Goal: Task Accomplishment & Management: Manage account settings

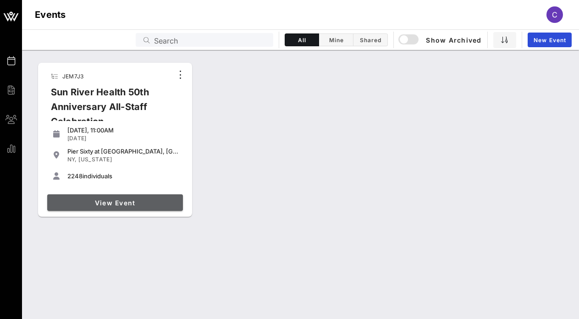
click at [110, 206] on span "View Event" at bounding box center [115, 203] width 128 height 8
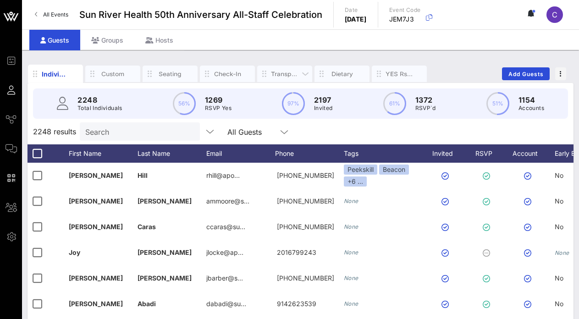
click at [283, 75] on div "Transportation" at bounding box center [285, 74] width 28 height 9
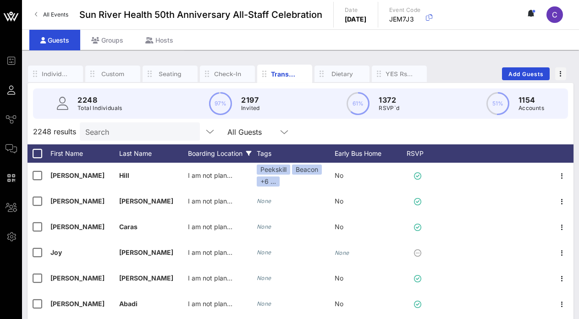
click at [234, 151] on div "Boarding Location" at bounding box center [222, 153] width 69 height 18
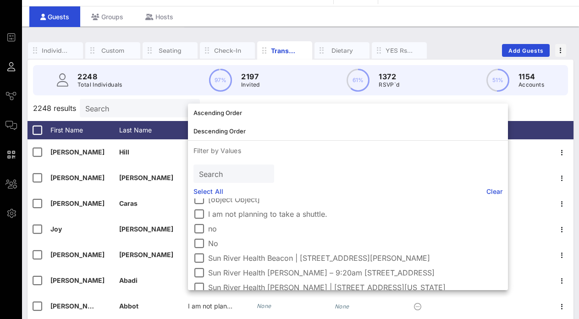
scroll to position [6, 0]
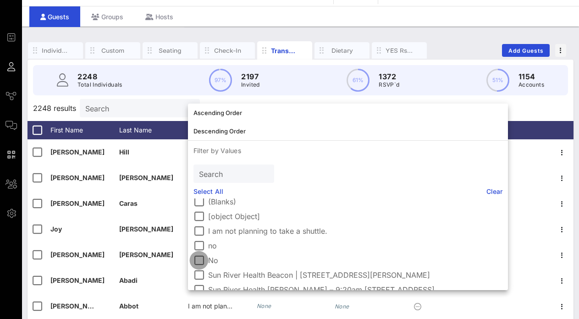
click at [199, 259] on div at bounding box center [199, 261] width 16 height 16
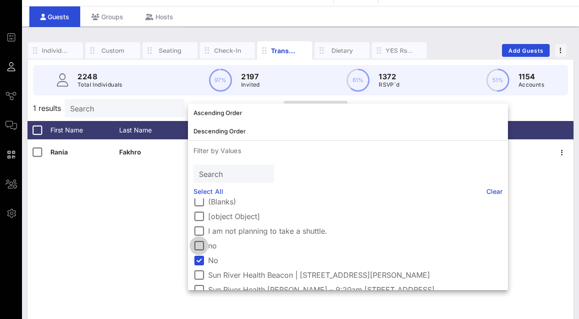
click at [198, 243] on div at bounding box center [199, 246] width 16 height 16
click at [152, 223] on div "Rania Fakhro No None No Georgina Graviano no None no" at bounding box center [301, 276] width 546 height 275
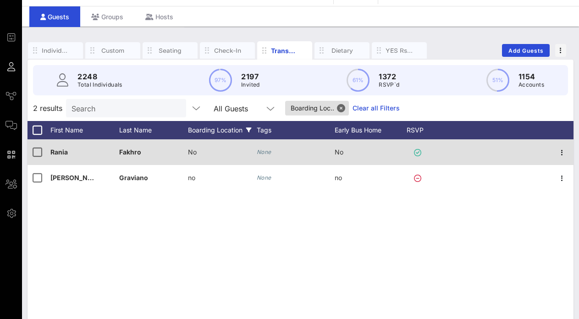
click at [190, 152] on span "No" at bounding box center [192, 152] width 9 height 8
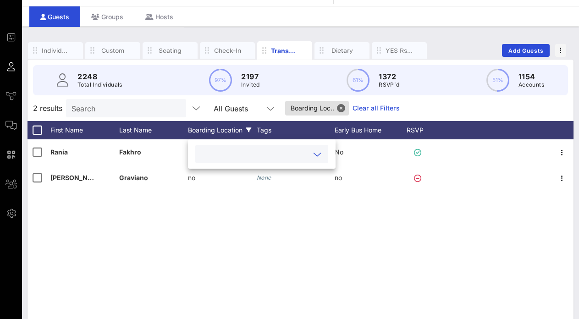
click at [252, 154] on input "text" at bounding box center [254, 154] width 107 height 12
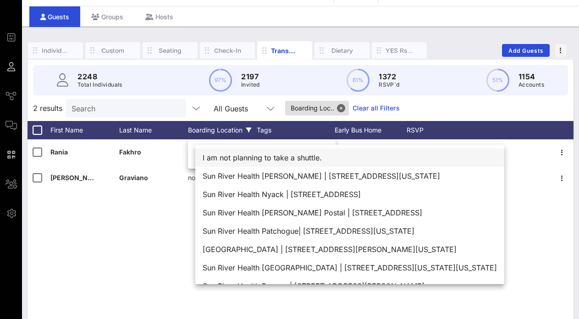
click at [267, 158] on div "I am not planning to take a shuttle." at bounding box center [349, 158] width 309 height 18
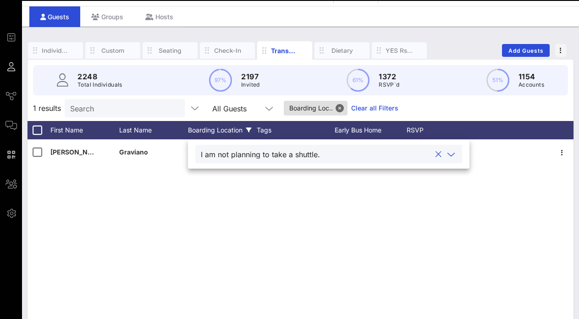
click at [173, 211] on div "Georgina Graviano no None no" at bounding box center [301, 276] width 546 height 275
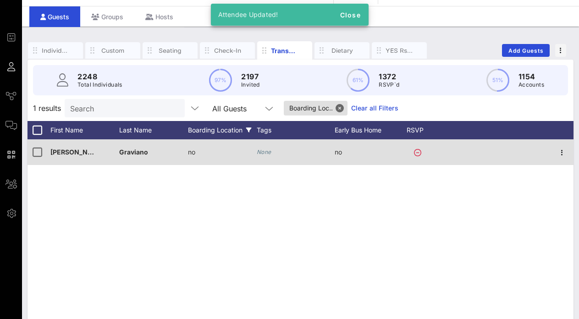
click at [202, 149] on div "no" at bounding box center [222, 157] width 69 height 36
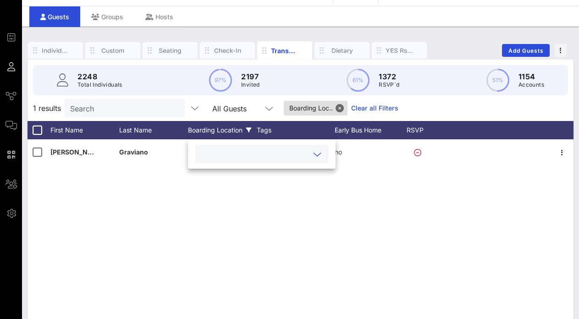
click at [373, 210] on div "Georgina Graviano no None no" at bounding box center [301, 276] width 546 height 275
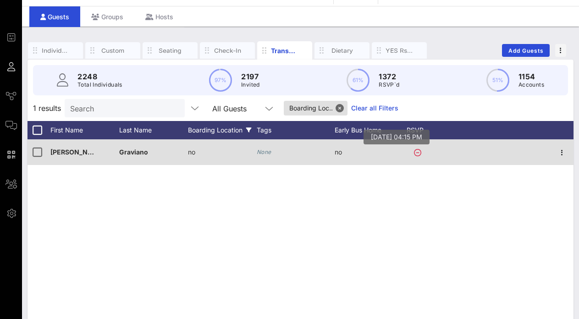
click at [420, 152] on icon at bounding box center [417, 152] width 7 height 7
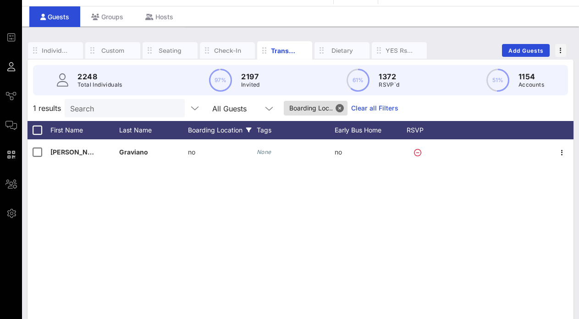
click at [369, 215] on div "Georgina Graviano no None no" at bounding box center [301, 276] width 546 height 275
click at [193, 136] on div "Boarding Location" at bounding box center [222, 130] width 69 height 18
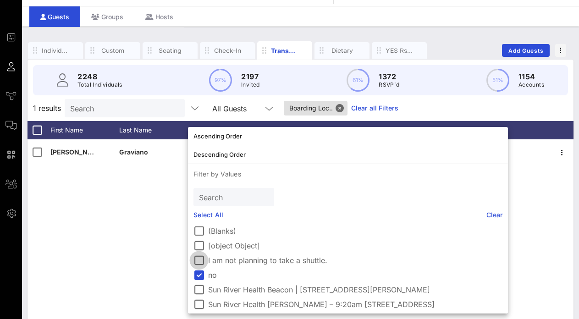
click at [206, 257] on div "I am not planning to take a shuttle." at bounding box center [347, 260] width 309 height 11
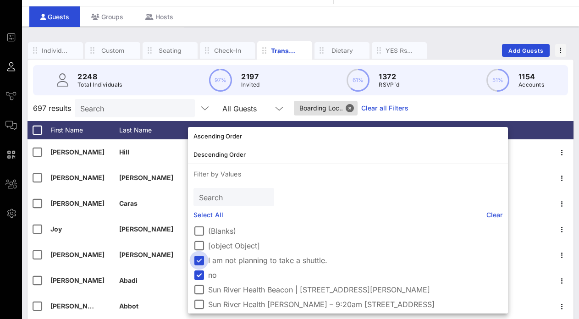
click at [199, 259] on div at bounding box center [199, 261] width 16 height 16
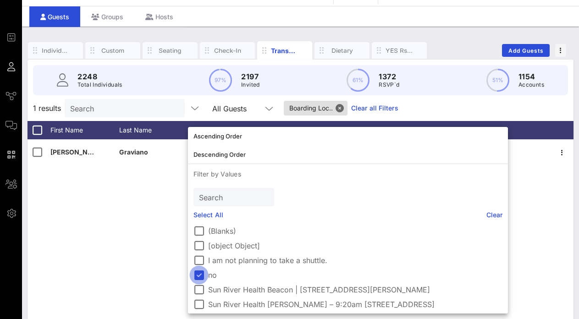
click at [198, 270] on div at bounding box center [199, 275] width 16 height 16
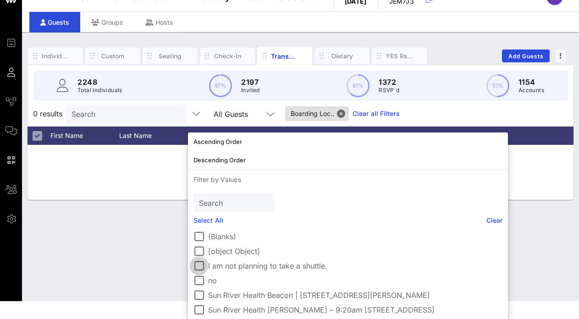
scroll to position [18, 0]
click at [200, 263] on div at bounding box center [199, 266] width 16 height 16
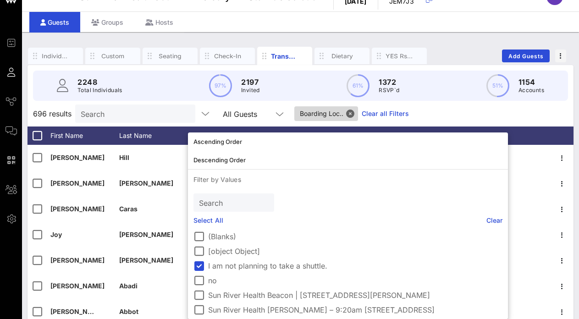
click at [346, 116] on span "Boarding Loc.." at bounding box center [326, 113] width 53 height 15
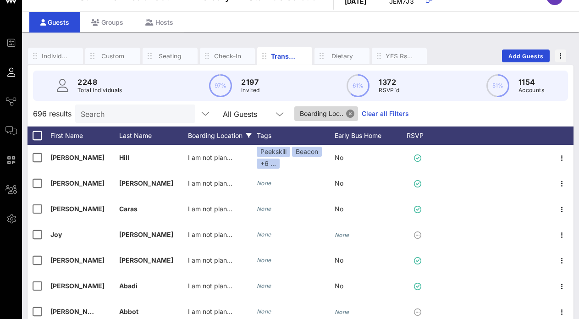
click at [348, 116] on button "Close" at bounding box center [350, 114] width 8 height 8
click at [230, 137] on div "Boarding Location" at bounding box center [222, 136] width 69 height 18
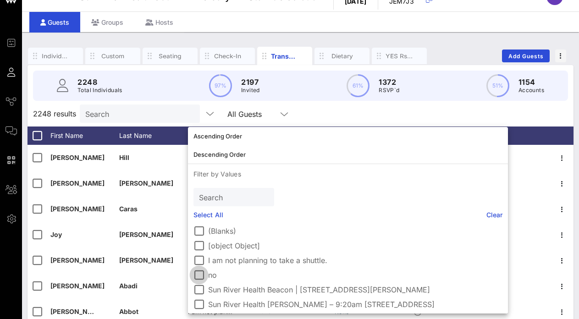
click at [200, 275] on div at bounding box center [199, 275] width 16 height 16
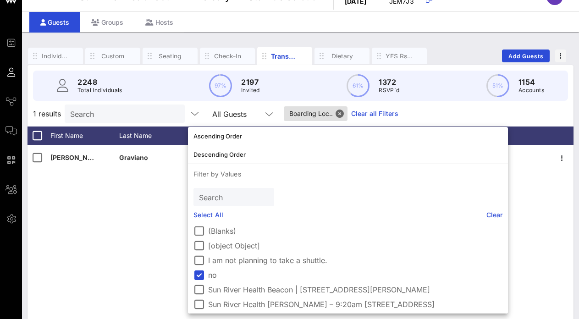
click at [132, 187] on div "Georgina Graviano no None no" at bounding box center [301, 282] width 546 height 275
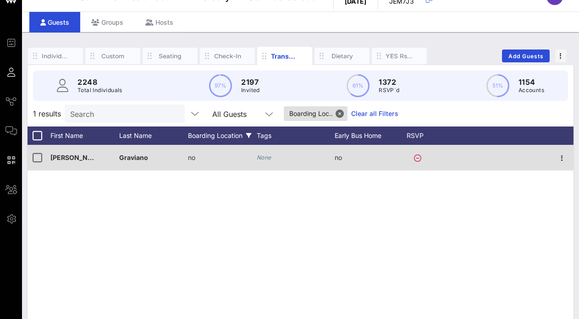
click at [262, 160] on icon "None" at bounding box center [264, 157] width 15 height 7
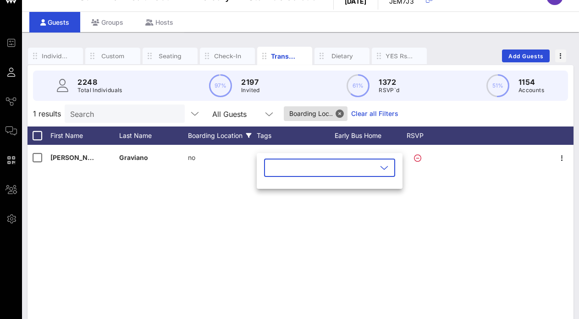
click at [210, 200] on div "Georgina Graviano no None no" at bounding box center [301, 282] width 546 height 275
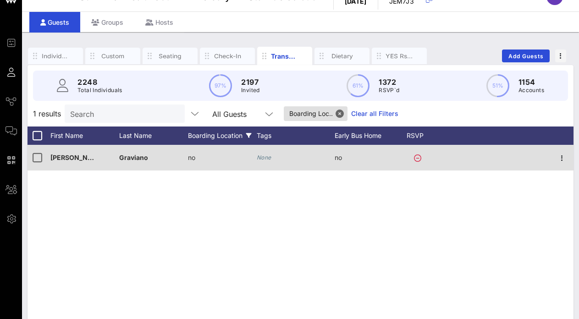
click at [195, 162] on div "no" at bounding box center [191, 158] width 7 height 26
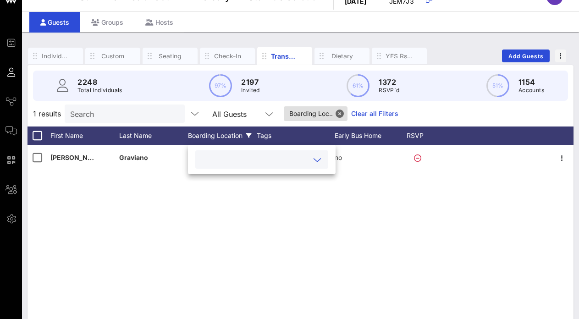
click at [242, 163] on input "text" at bounding box center [254, 160] width 107 height 12
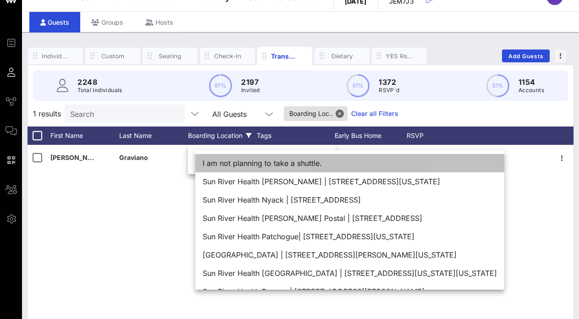
click at [248, 163] on div "I am not planning to take a shuttle." at bounding box center [349, 163] width 309 height 18
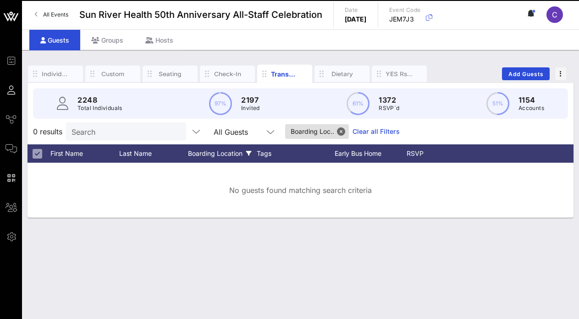
scroll to position [0, 0]
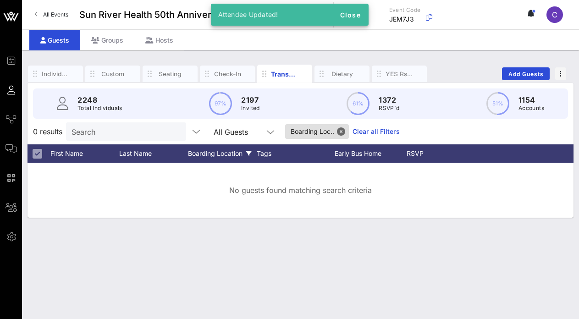
click at [181, 244] on div "Individuals Custom Seating Check-In Transportation Dietary YES Rsvps Add Guests…" at bounding box center [300, 184] width 557 height 269
click at [439, 60] on div "Individuals Custom Seating Check-In Transportation Dietary YES Rsvps Add Guests" at bounding box center [301, 73] width 546 height 29
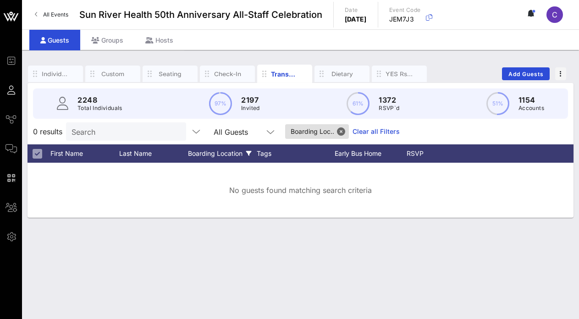
click at [229, 152] on div "Boarding Location" at bounding box center [222, 153] width 69 height 18
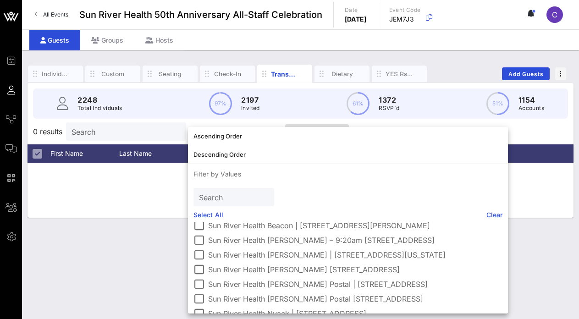
scroll to position [48, 0]
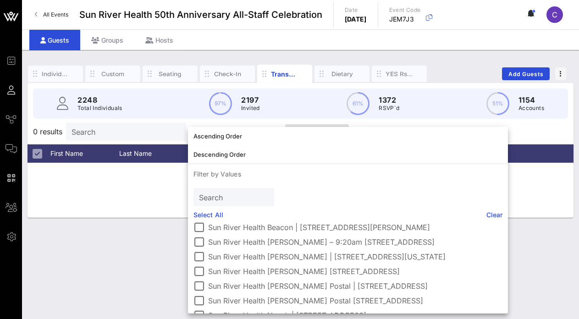
click at [150, 197] on div "No guests found matching search criteria" at bounding box center [301, 190] width 546 height 55
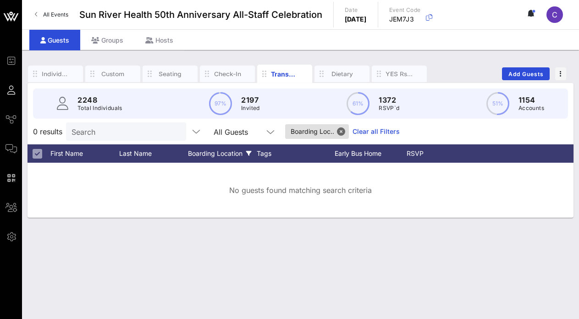
click at [225, 154] on div "Boarding Location" at bounding box center [222, 153] width 69 height 18
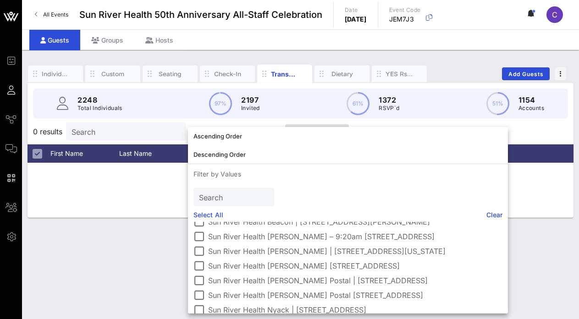
scroll to position [54, 0]
click at [102, 254] on div "Individuals Custom Seating Check-In Transportation Dietary YES Rsvps Add Guests…" at bounding box center [300, 184] width 557 height 269
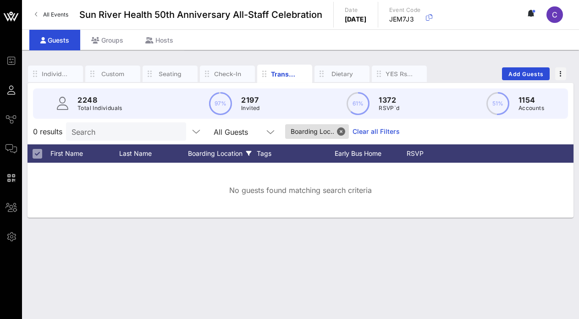
click at [234, 152] on div "Boarding Location" at bounding box center [222, 153] width 69 height 18
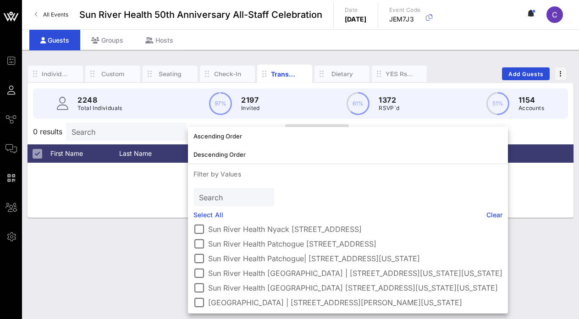
scroll to position [0, 0]
click at [198, 281] on div at bounding box center [199, 288] width 16 height 16
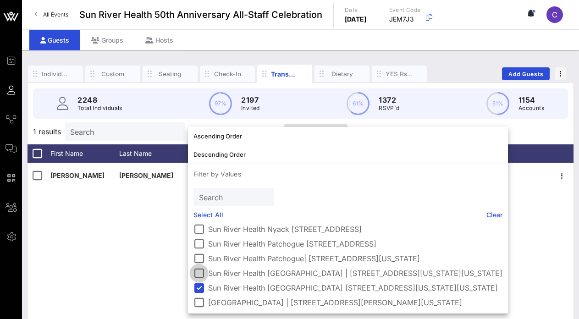
click at [201, 259] on div "(Blanks) [object Object] I am not planning to take a shuttle. Sun River Health …" at bounding box center [348, 268] width 320 height 92
click at [203, 275] on div at bounding box center [199, 273] width 16 height 16
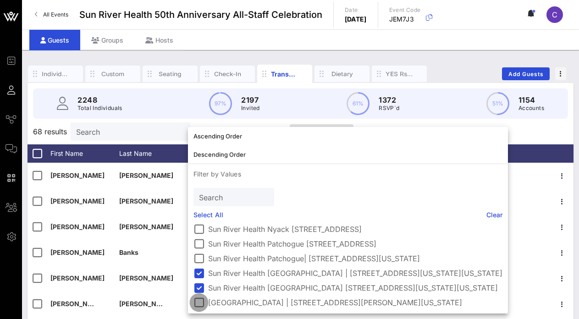
click at [198, 303] on div at bounding box center [199, 303] width 16 height 16
click at [549, 122] on div "2248 Total Individuals 97% 2197 Invited 61% 1372 RSVP`d 51% 1154 Accounts" at bounding box center [300, 103] width 557 height 41
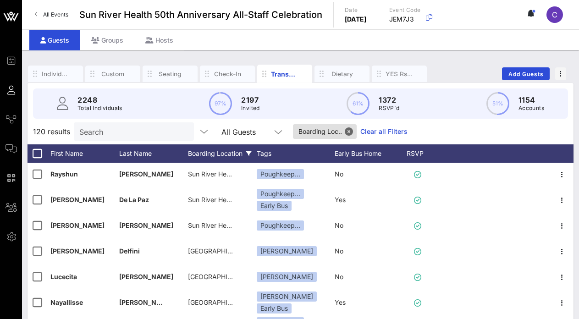
scroll to position [277, 0]
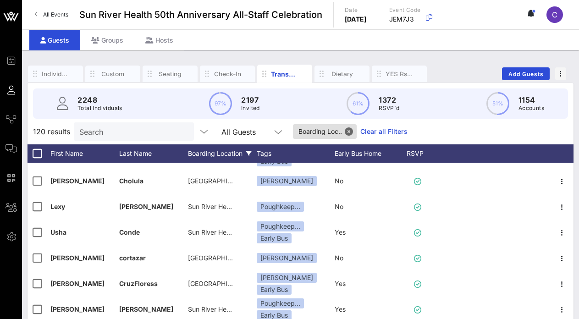
click at [215, 151] on div "Boarding Location" at bounding box center [222, 153] width 69 height 18
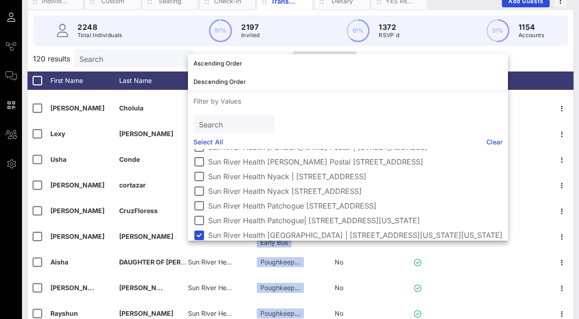
scroll to position [163, 0]
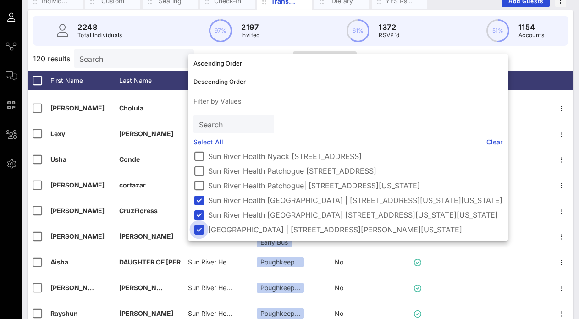
click at [196, 226] on div at bounding box center [199, 230] width 16 height 16
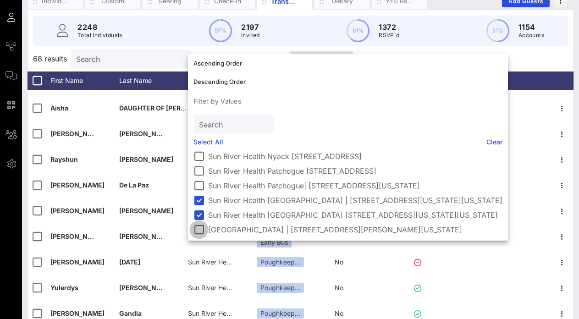
scroll to position [149, 0]
click at [544, 57] on div "68 results Search All Guests Boarding Loc.. Clear all Filters" at bounding box center [301, 59] width 546 height 26
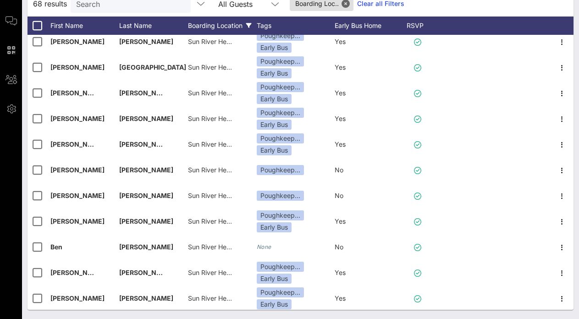
scroll to position [1033, 0]
click at [225, 22] on div "Boarding Location" at bounding box center [222, 26] width 69 height 18
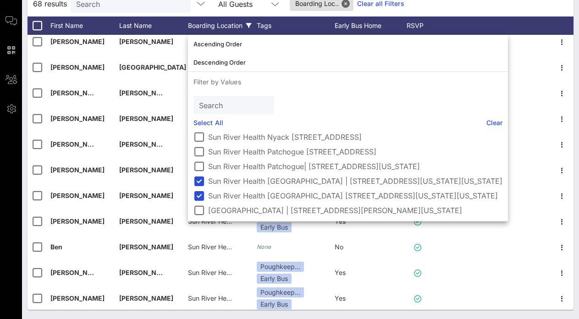
scroll to position [163, 0]
click at [199, 173] on div at bounding box center [199, 181] width 16 height 16
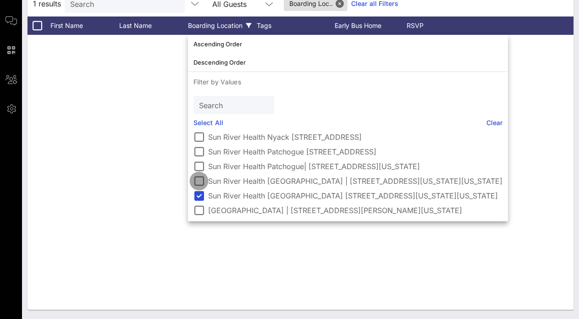
scroll to position [149, 0]
click at [107, 83] on div "Samantha Morales Sun River Health Poughkeepsie 75 Washington Street, Poughkeeps…" at bounding box center [301, 172] width 546 height 275
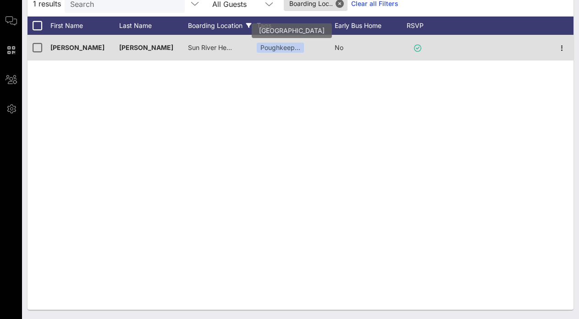
click at [278, 51] on div "Poughkeep…" at bounding box center [280, 48] width 47 height 10
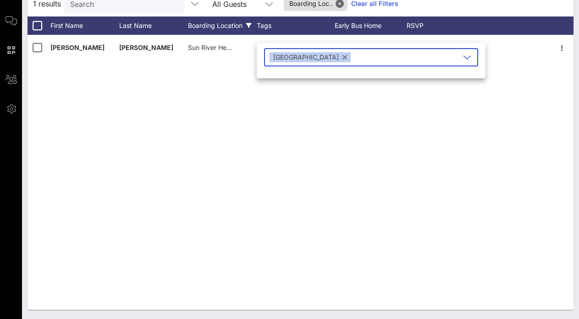
click at [204, 98] on div "Samantha Morales Sun River Health Poughkeepsie 75 Washington Street, Poughkeeps…" at bounding box center [301, 172] width 546 height 275
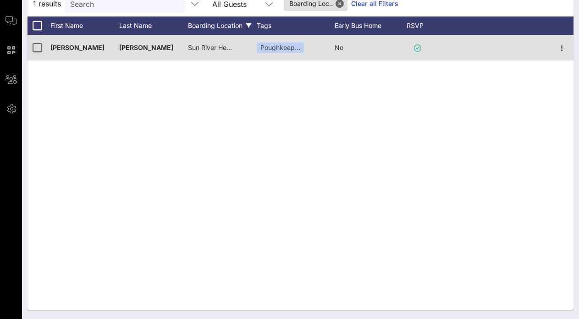
click at [213, 46] on span "Sun River Health Poughkeepsie 75 Washington Street, Poughkeepsie, New York, 126…" at bounding box center [313, 48] width 251 height 8
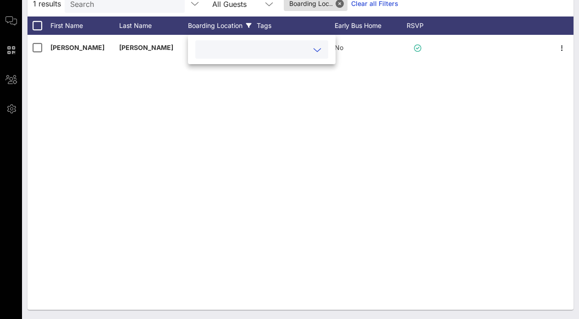
click at [305, 121] on div "Samantha Morales Sun River Health Poughkeepsie 75 Washington Street, Poughkeeps…" at bounding box center [301, 172] width 546 height 275
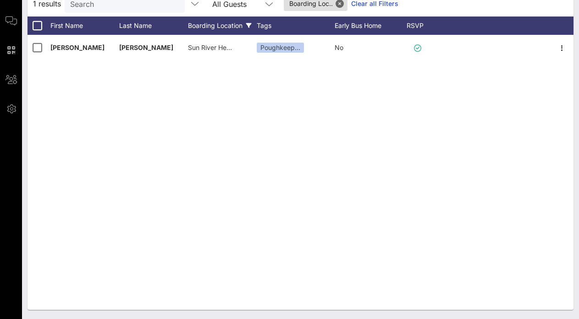
click at [227, 45] on span "Sun River Health Poughkeepsie 75 Washington Street, Poughkeepsie, New York, 126…" at bounding box center [313, 48] width 251 height 8
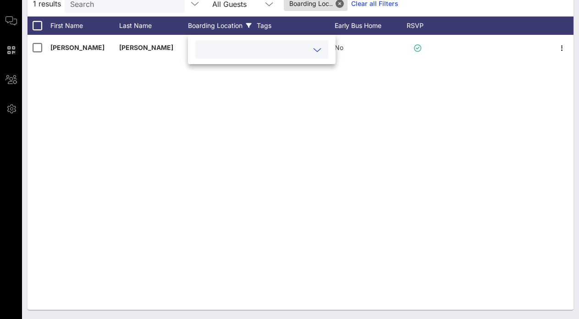
click at [325, 50] on div at bounding box center [261, 49] width 133 height 18
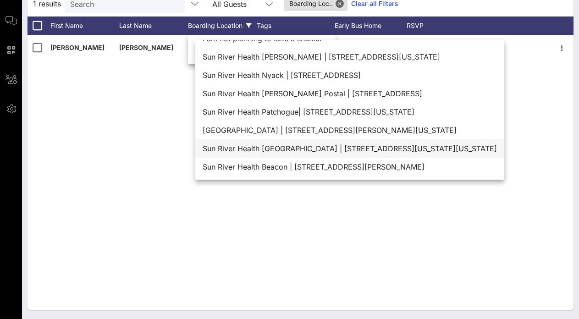
scroll to position [15, 0]
click at [341, 146] on div "Sun River Health Poughkeepsie | 75 Washington Street, Poughkeepsie, New York, 1…" at bounding box center [349, 148] width 309 height 18
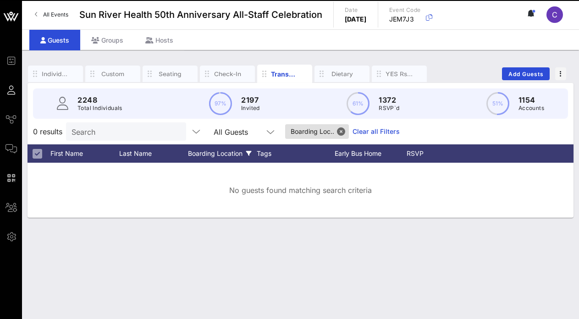
scroll to position [0, 0]
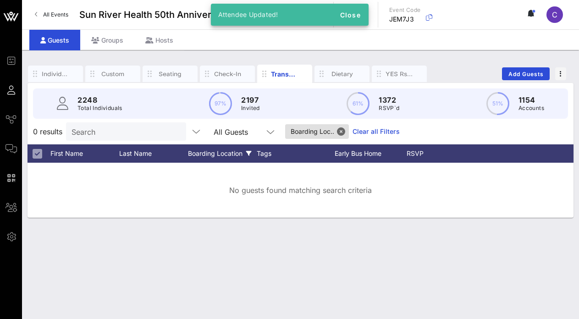
click at [296, 236] on div "Individuals Custom Seating Check-In Transportation Dietary YES Rsvps Add Guests…" at bounding box center [300, 184] width 557 height 269
click at [243, 152] on div "Boarding Location" at bounding box center [222, 153] width 69 height 18
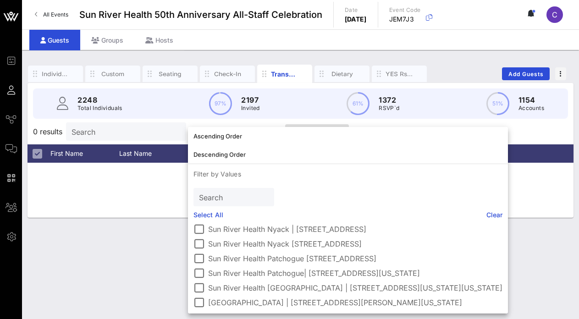
click at [358, 254] on label "Sun River Health Patchogue 501 North Ocean Avenue, Patchogue, NY 11772" at bounding box center [355, 258] width 294 height 9
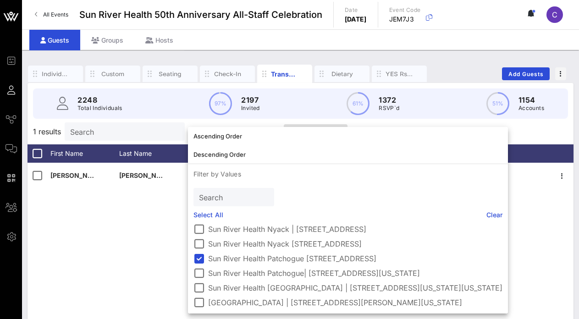
click at [97, 267] on div "Malcolm Jones Sun River Health Patchogue 501 North Ocean Avenue, Patchogue, NY …" at bounding box center [301, 300] width 546 height 275
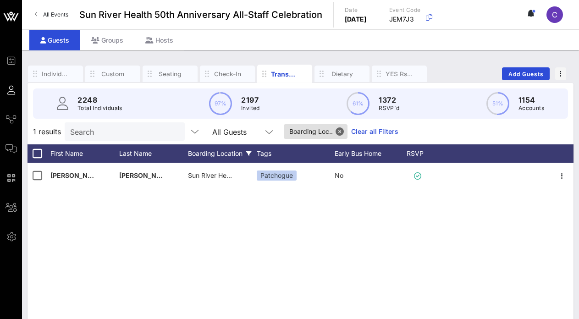
click at [227, 157] on div "Boarding Location" at bounding box center [222, 153] width 69 height 18
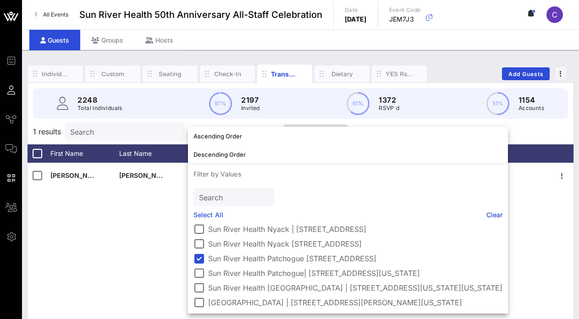
scroll to position [141, 0]
click at [198, 265] on div at bounding box center [199, 273] width 16 height 16
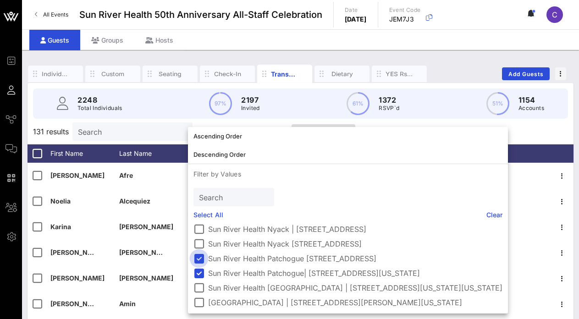
scroll to position [134, 0]
click at [199, 258] on div at bounding box center [199, 259] width 16 height 16
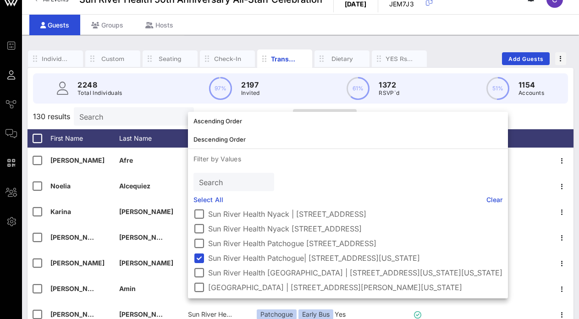
scroll to position [16, 0]
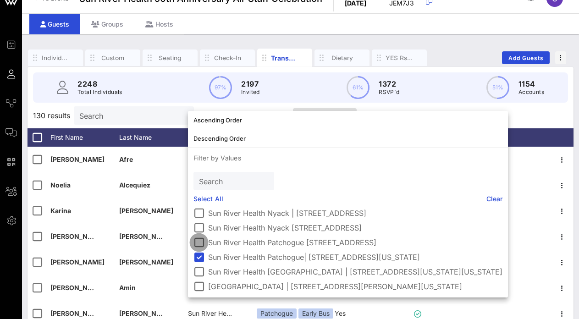
click at [203, 242] on div at bounding box center [199, 243] width 16 height 16
click at [202, 256] on div at bounding box center [199, 257] width 16 height 16
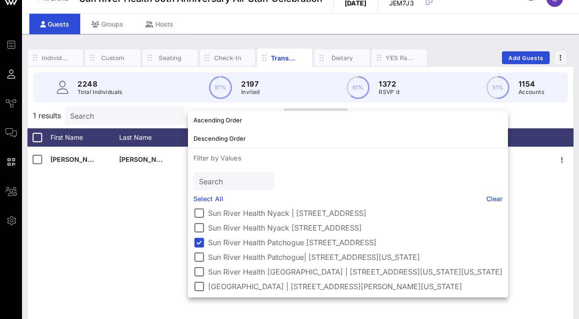
click at [47, 228] on div "Malcolm Jones Sun River Health Patchogue 501 North Ocean Avenue, Patchogue, NY …" at bounding box center [301, 284] width 546 height 275
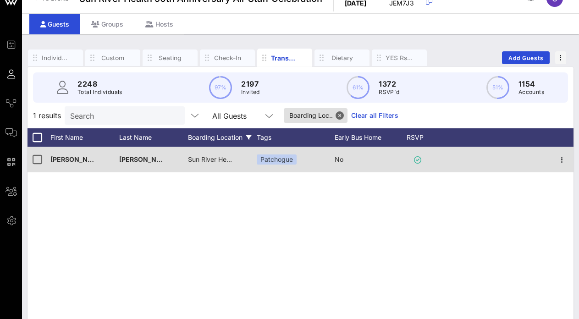
click at [210, 160] on span "Sun River Health Patchogue 501 North Ocean Avenue, Patchogue, NY 11772" at bounding box center [261, 159] width 146 height 8
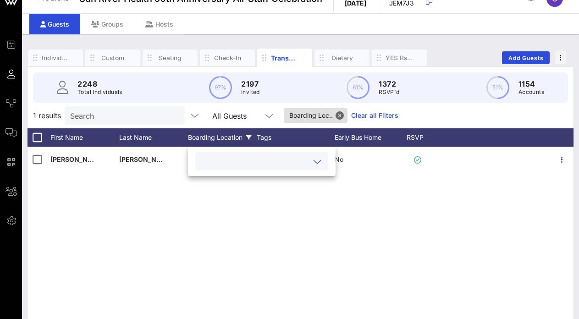
click at [215, 164] on input "text" at bounding box center [254, 161] width 107 height 12
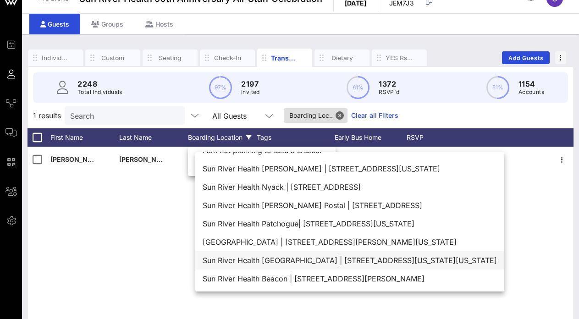
scroll to position [15, 0]
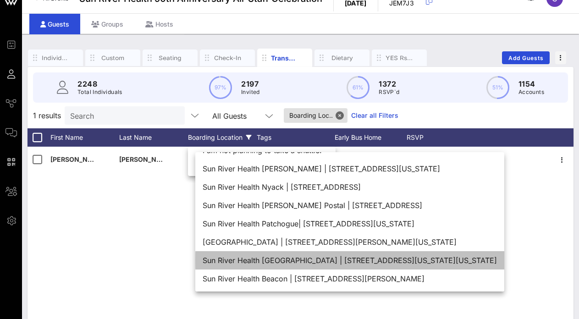
click at [320, 260] on div "Sun River Health Poughkeepsie | 75 Washington Street, Poughkeepsie, New York, 1…" at bounding box center [349, 260] width 309 height 18
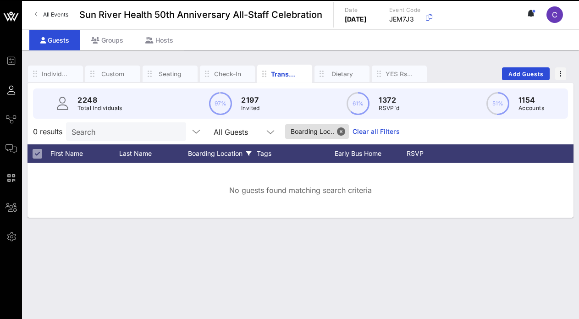
scroll to position [0, 0]
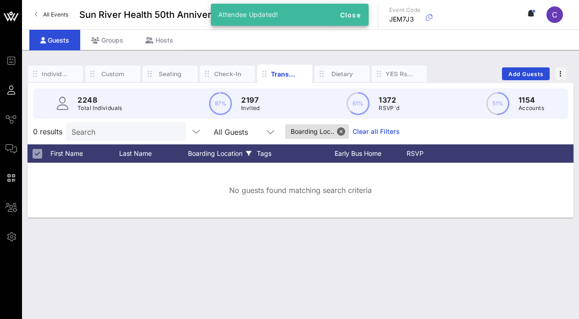
click at [318, 250] on div "Individuals Custom Seating Check-In Transportation Dietary YES Rsvps Add Guests…" at bounding box center [300, 184] width 557 height 269
click at [231, 151] on div "Boarding Location" at bounding box center [222, 153] width 69 height 18
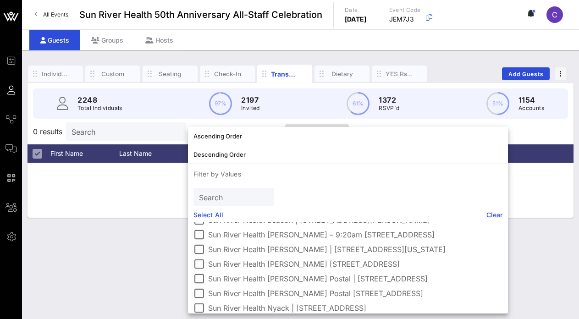
scroll to position [55, 0]
click at [202, 263] on div at bounding box center [199, 264] width 16 height 16
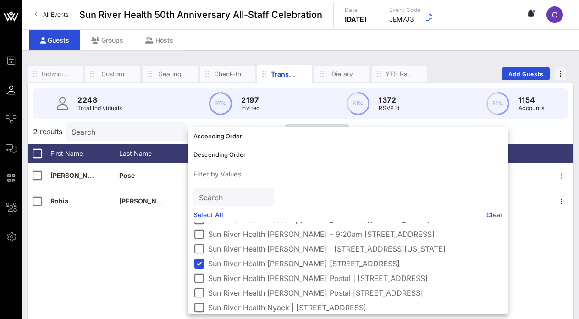
click at [108, 263] on div "Barbara Pose Sun River Health Jeannette J. Phillips 1037 Main Street, Peekskill…" at bounding box center [301, 300] width 546 height 275
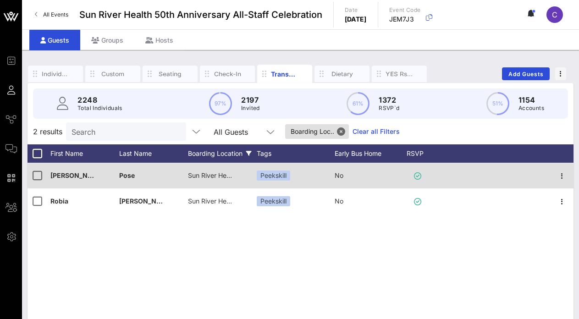
click at [216, 178] on span "Sun River Health Jeannette J. Phillips 1037 Main Street, Peekskill, NY 10566" at bounding box center [271, 175] width 166 height 8
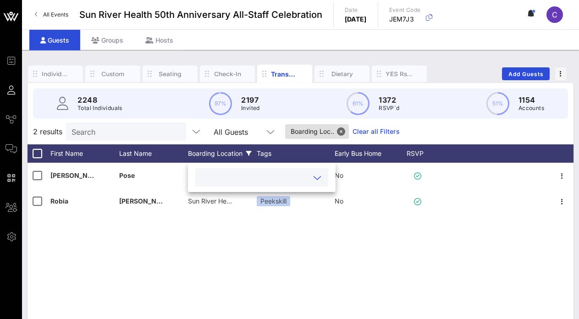
click at [284, 178] on input "text" at bounding box center [254, 177] width 107 height 12
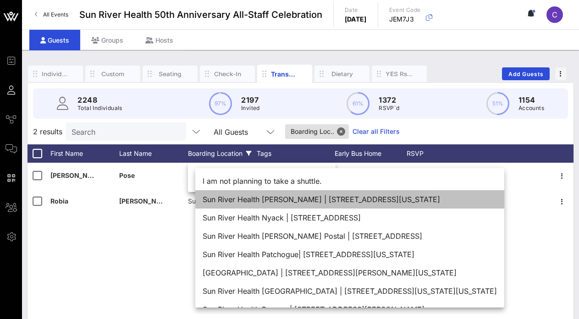
click at [280, 201] on div "Sun River Health Jeannette J. Phillips | 1037 Main Street, Peekskill, New York …" at bounding box center [349, 199] width 309 height 18
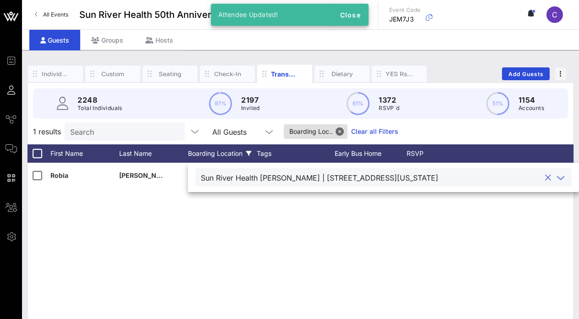
click at [203, 217] on div "Robia Altaf Sun River Health Jeannette J. Phillips 1037 Main Street, Peekskill,…" at bounding box center [301, 300] width 546 height 275
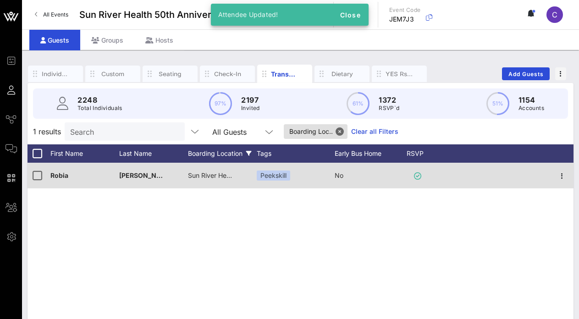
click at [217, 170] on div "Sun River Health Jeannette J. Phillips 1037 Main Street, Peekskill, NY 10566" at bounding box center [211, 176] width 46 height 26
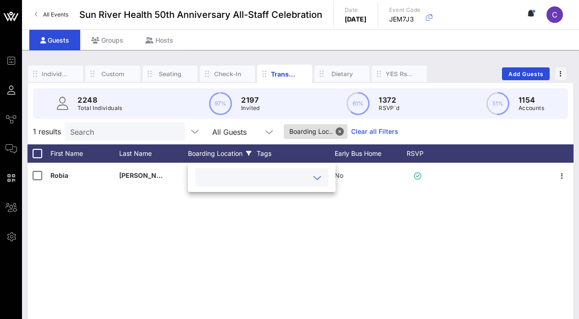
click at [281, 172] on input "text" at bounding box center [254, 177] width 107 height 12
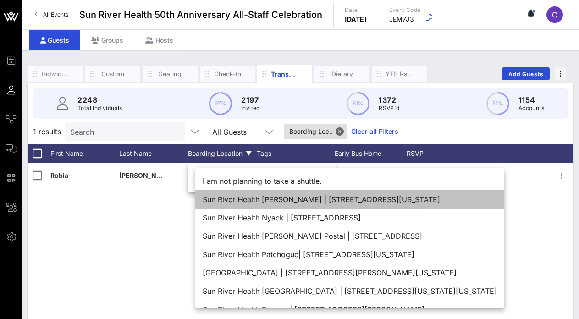
click at [290, 203] on div "Sun River Health Jeannette J. Phillips | 1037 Main Street, Peekskill, New York …" at bounding box center [349, 199] width 309 height 18
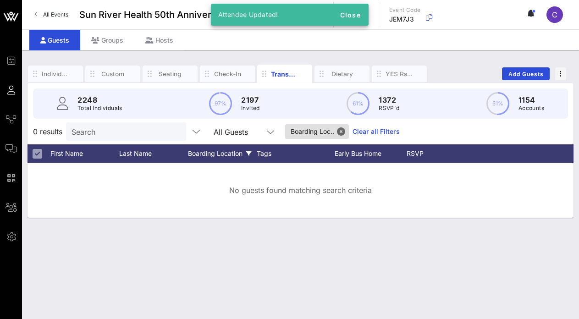
click at [236, 234] on div "Individuals Custom Seating Check-In Transportation Dietary YES Rsvps Add Guests…" at bounding box center [300, 184] width 557 height 269
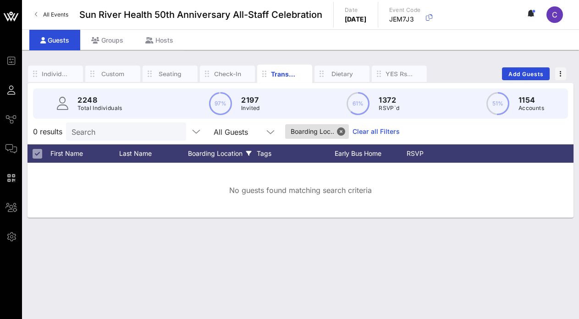
click at [192, 155] on div "Boarding Location" at bounding box center [222, 153] width 69 height 18
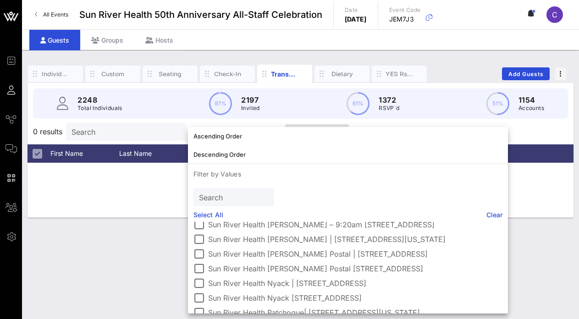
scroll to position [66, 0]
click at [201, 265] on div at bounding box center [199, 267] width 16 height 16
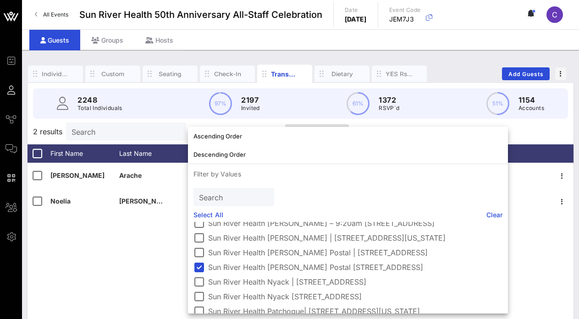
click at [78, 266] on div "Marium Arache Sun River Health Maxine S. Postal 1080 Sunrise Highway, Amityvill…" at bounding box center [301, 300] width 546 height 275
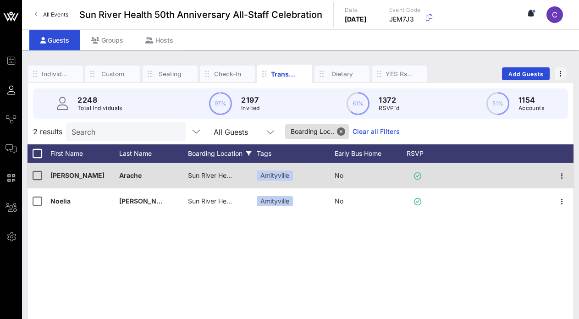
click at [210, 179] on div "Sun River Health Maxine S. Postal 1080 Sunrise Highway, Amityville, NY 11701" at bounding box center [211, 176] width 46 height 26
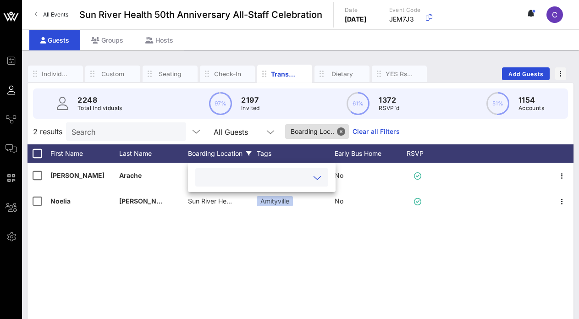
click at [238, 181] on input "text" at bounding box center [254, 177] width 107 height 12
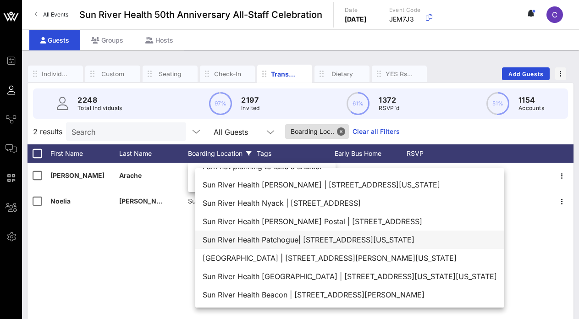
scroll to position [15, 0]
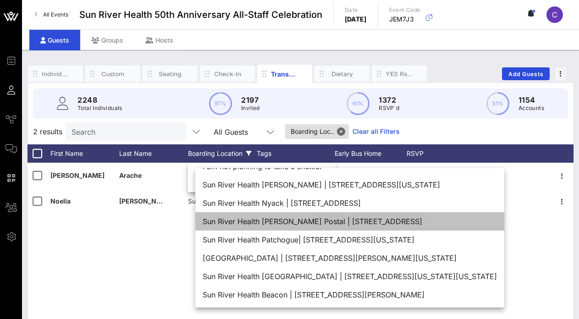
click at [284, 224] on div "Sun River Health Maxine S. Postal | 1080 Sunrise Highway, Amityville, NY 11701" at bounding box center [349, 221] width 309 height 18
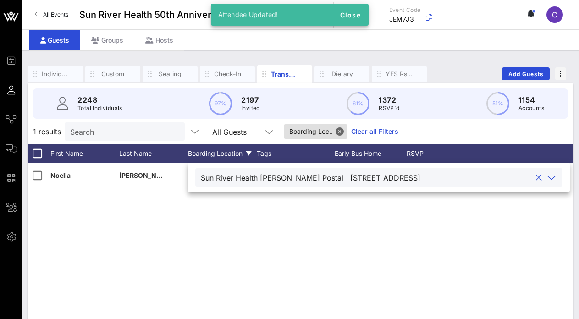
click at [227, 260] on div "Noelia Ortiz Argueta Sun River Health Maxine S. Postal 1080 Sunrise Highway, Am…" at bounding box center [301, 300] width 546 height 275
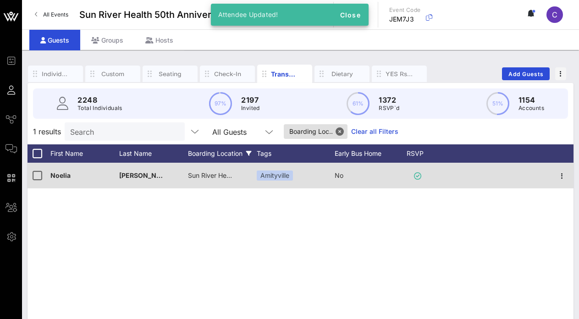
click at [226, 176] on span "Sun River Health Maxine S. Postal 1080 Sunrise Highway, Amityville, NY 11701" at bounding box center [281, 175] width 187 height 8
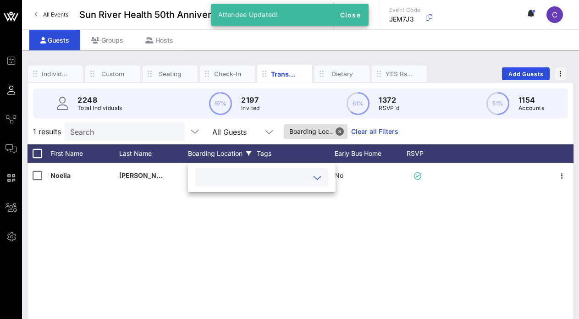
click at [279, 185] on div at bounding box center [262, 177] width 122 height 18
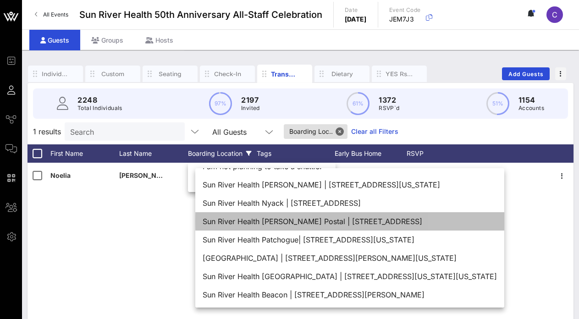
click at [327, 218] on div "Sun River Health Maxine S. Postal | 1080 Sunrise Highway, Amityville, NY 11701" at bounding box center [349, 221] width 309 height 18
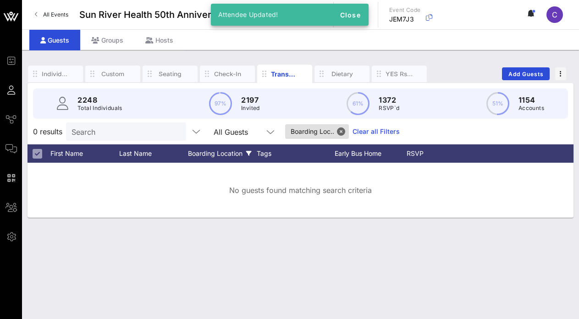
click at [308, 248] on div "Individuals Custom Seating Check-In Transportation Dietary YES Rsvps Add Guests…" at bounding box center [300, 184] width 557 height 269
click at [222, 159] on div "Boarding Location" at bounding box center [222, 153] width 69 height 18
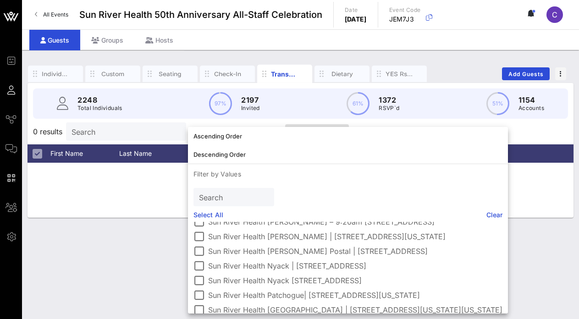
scroll to position [69, 0]
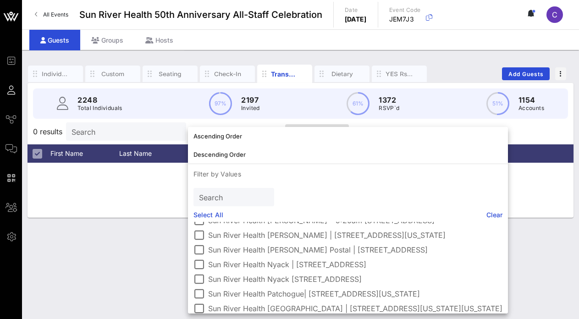
click at [346, 278] on label "Sun River Health Nyack 84 North Highland Avenue, Nyack, NY 10960" at bounding box center [355, 279] width 294 height 9
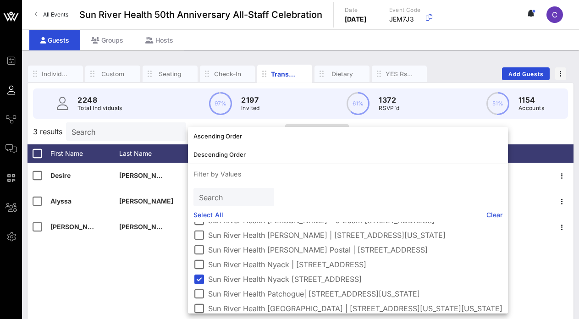
click at [154, 266] on div "Desire Lopez Ferreira Sun River Health Nyack 84 North Highland Avenue, Nyack, N…" at bounding box center [301, 300] width 546 height 275
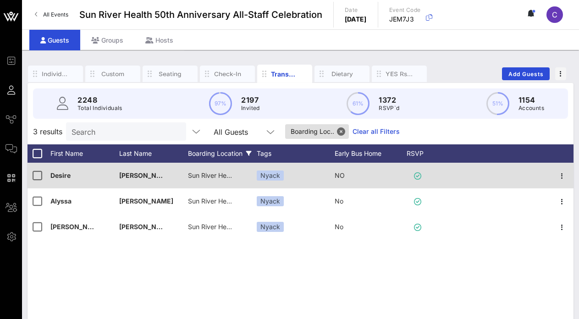
click at [209, 174] on span "Sun River Health Nyack 84 North Highland Avenue, Nyack, NY 10960" at bounding box center [254, 175] width 133 height 8
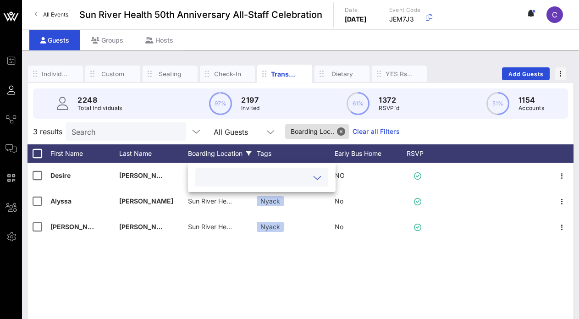
click at [247, 177] on input "text" at bounding box center [254, 177] width 107 height 12
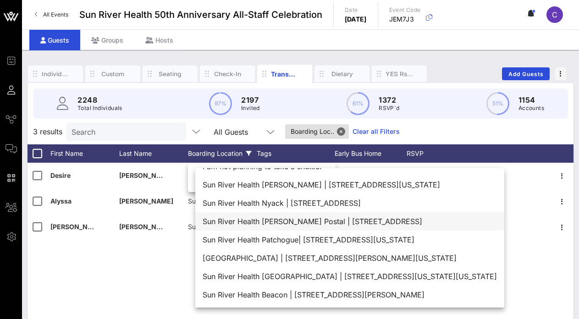
scroll to position [15, 0]
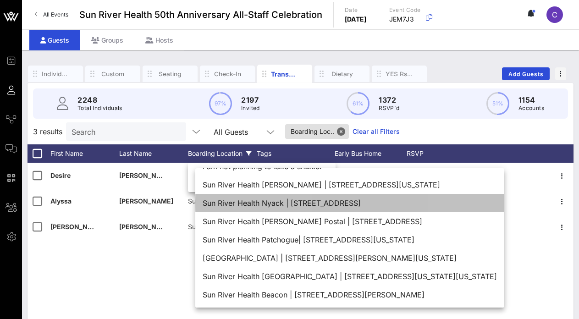
click at [280, 201] on div "Sun River Health Nyack | 84 North Highland Avenue, Nyack, NY 10960" at bounding box center [349, 203] width 309 height 18
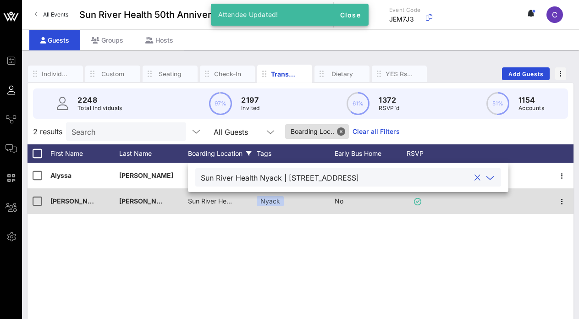
click at [216, 206] on div "Sun River Health Nyack 84 North Highland Avenue, Nyack, NY 10960" at bounding box center [211, 201] width 46 height 26
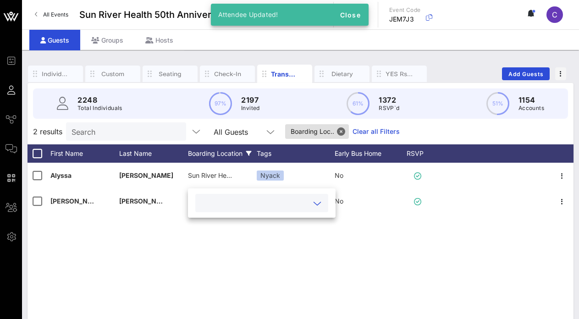
click at [288, 207] on input "text" at bounding box center [254, 203] width 107 height 12
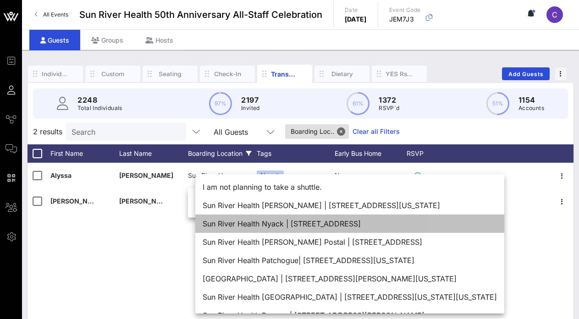
click at [308, 224] on div "Sun River Health Nyack | 84 North Highland Avenue, Nyack, NY 10960" at bounding box center [349, 224] width 309 height 18
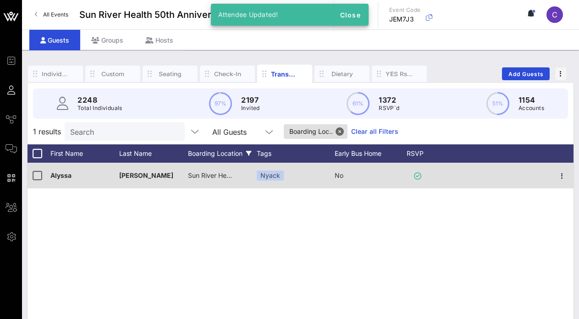
click at [230, 175] on span "Sun River Health Nyack 84 North Highland Avenue, Nyack, NY 10960" at bounding box center [254, 175] width 133 height 8
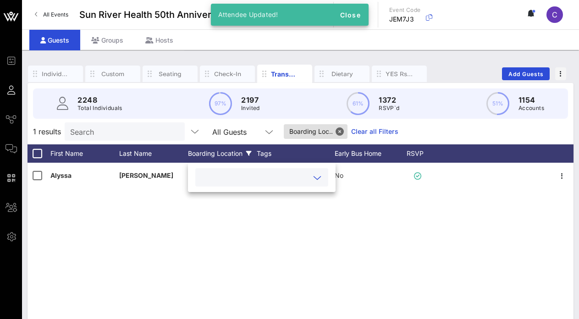
click at [293, 174] on input "text" at bounding box center [254, 177] width 107 height 12
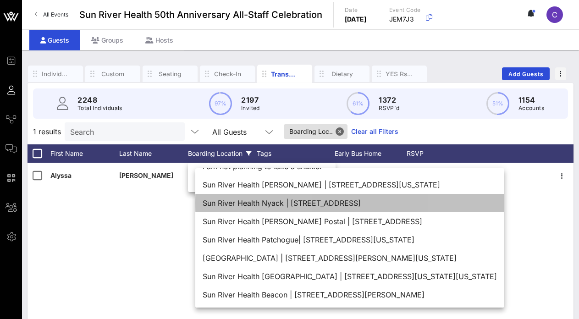
click at [347, 208] on div "Sun River Health Nyack | 84 North Highland Avenue, Nyack, NY 10960" at bounding box center [349, 203] width 309 height 18
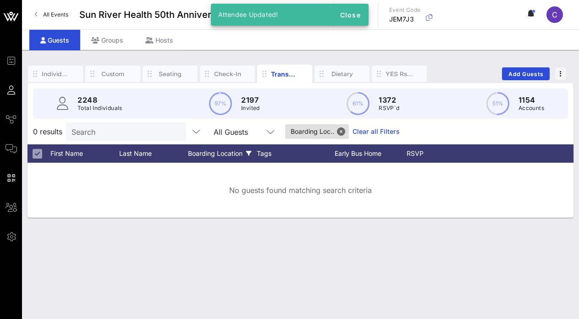
click at [272, 240] on div "Individuals Custom Seating Check-In Transportation Dietary YES Rsvps Add Guests…" at bounding box center [300, 184] width 557 height 269
click at [228, 154] on div "Boarding Location" at bounding box center [222, 153] width 69 height 18
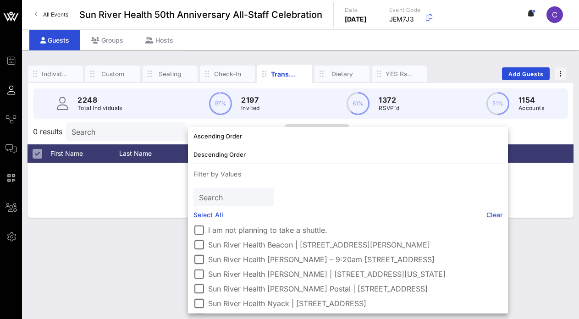
scroll to position [34, 0]
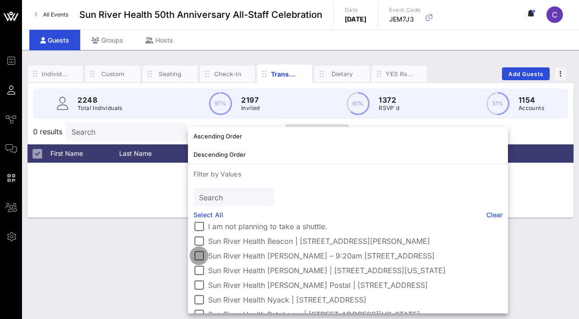
click at [201, 255] on div at bounding box center [199, 256] width 16 height 16
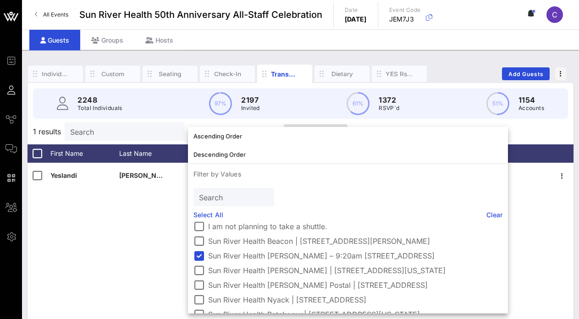
click at [158, 248] on div "Yeslandi Urena Lopez Sun River Health Jeannette J. Phillips – 9:20am 1037 Main …" at bounding box center [301, 300] width 546 height 275
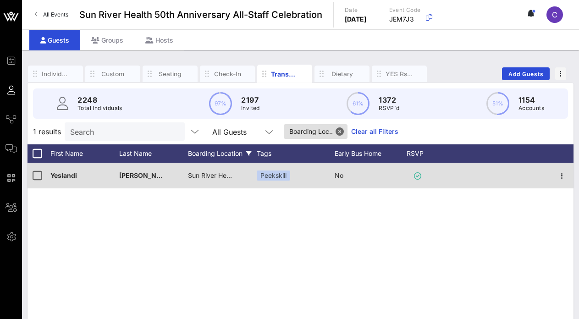
click at [207, 170] on div "Sun River Health Jeannette J. Phillips – 9:20am 1037 Main Street, Peekskill, NY…" at bounding box center [211, 176] width 46 height 26
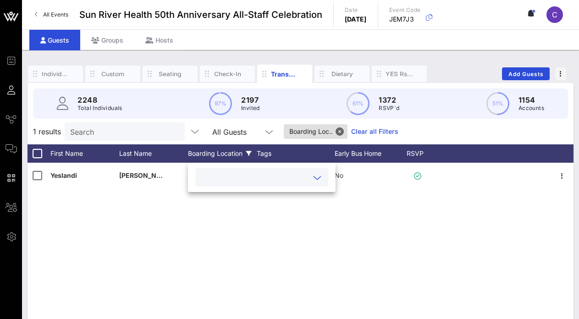
click at [252, 181] on input "text" at bounding box center [254, 177] width 107 height 12
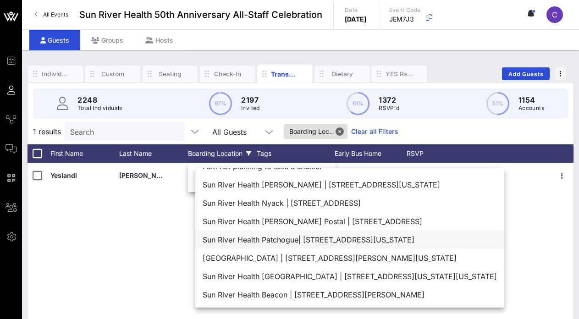
scroll to position [15, 0]
click at [280, 186] on div "Sun River Health Jeannette J. Phillips | 1037 Main Street, Peekskill, New York …" at bounding box center [349, 185] width 309 height 18
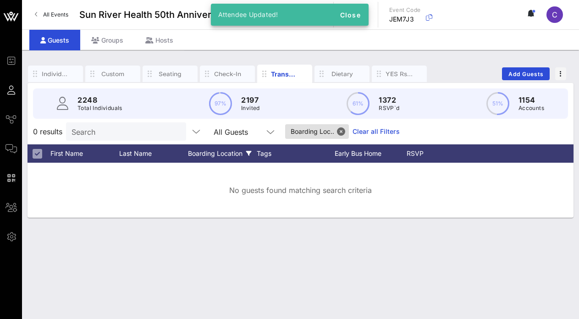
click at [225, 153] on div "Boarding Location" at bounding box center [222, 153] width 69 height 18
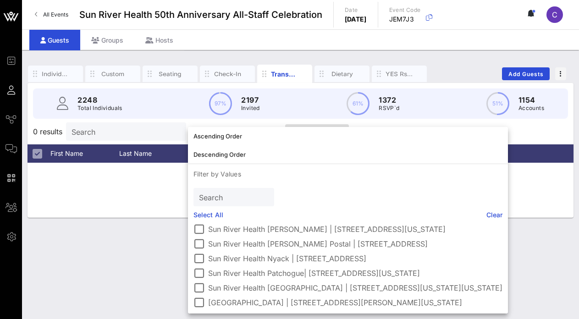
scroll to position [68, 0]
click at [201, 236] on div at bounding box center [199, 244] width 16 height 16
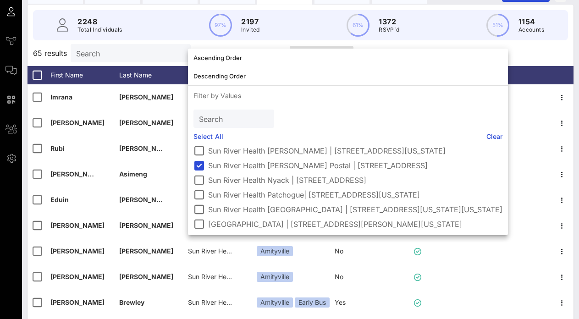
scroll to position [82, 0]
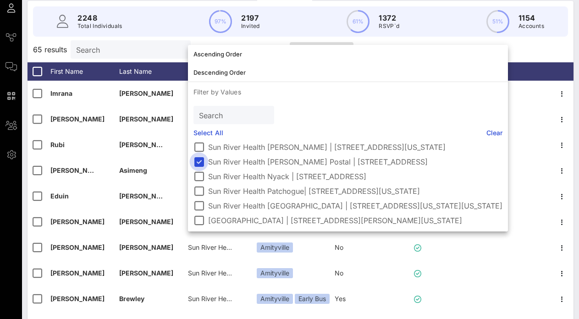
click at [199, 166] on div at bounding box center [199, 162] width 16 height 16
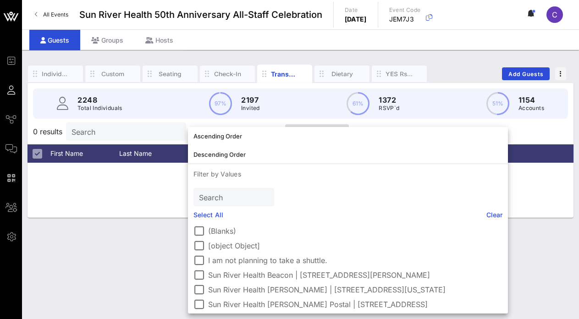
scroll to position [0, 0]
click at [134, 204] on div "No guests found matching search criteria" at bounding box center [301, 190] width 546 height 55
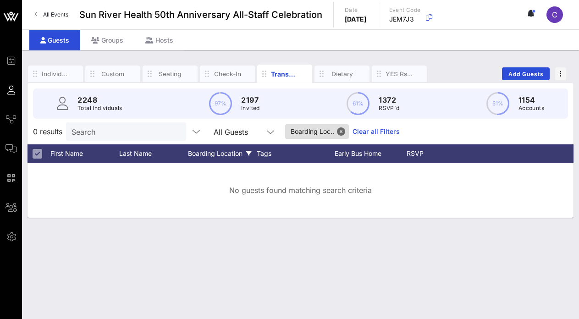
click at [36, 151] on div at bounding box center [37, 153] width 11 height 11
click at [341, 132] on button "Close" at bounding box center [341, 131] width 8 height 8
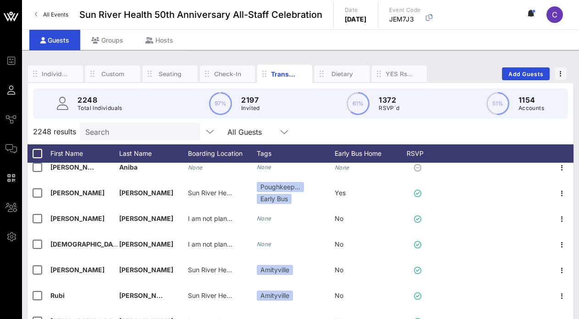
scroll to position [1931, 0]
